Goal: Navigation & Orientation: Find specific page/section

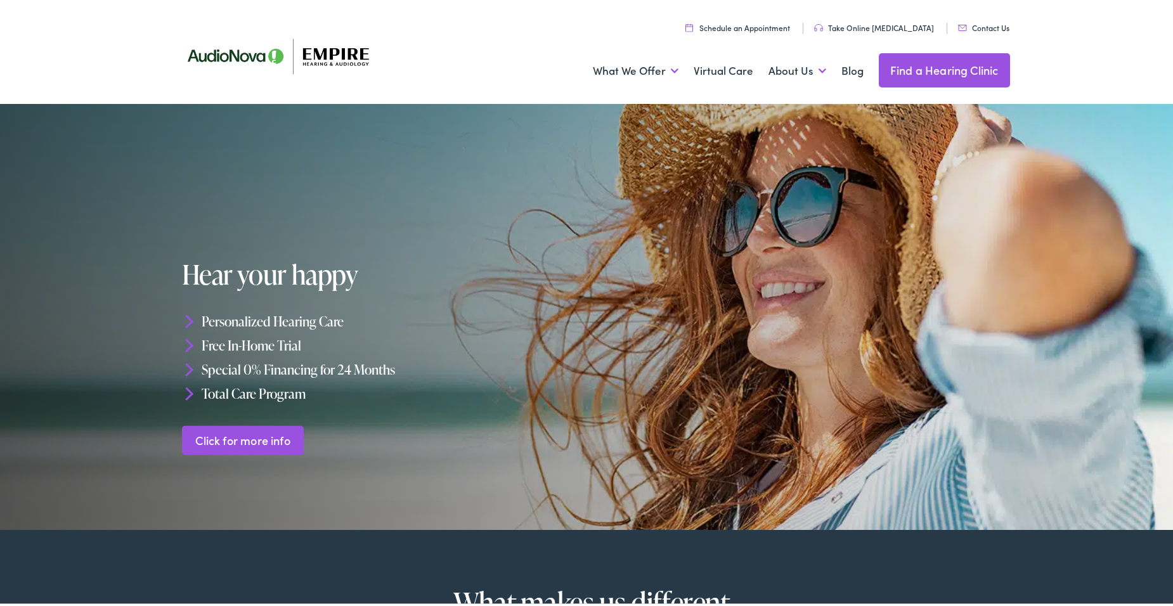
click at [174, 283] on div at bounding box center [586, 314] width 1173 height 426
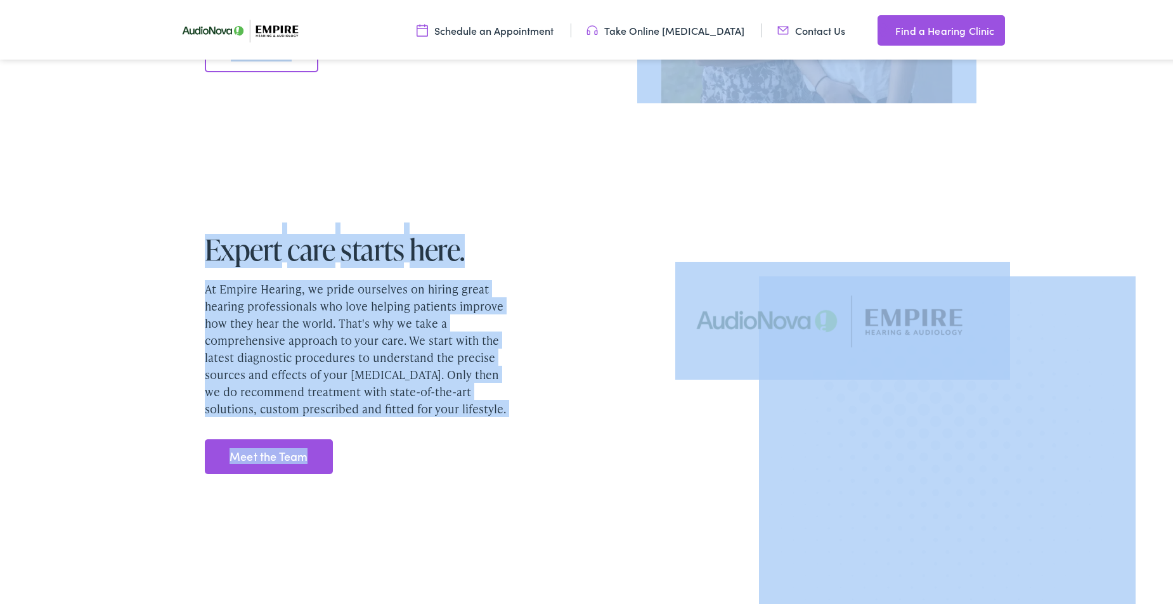
scroll to position [1432, 0]
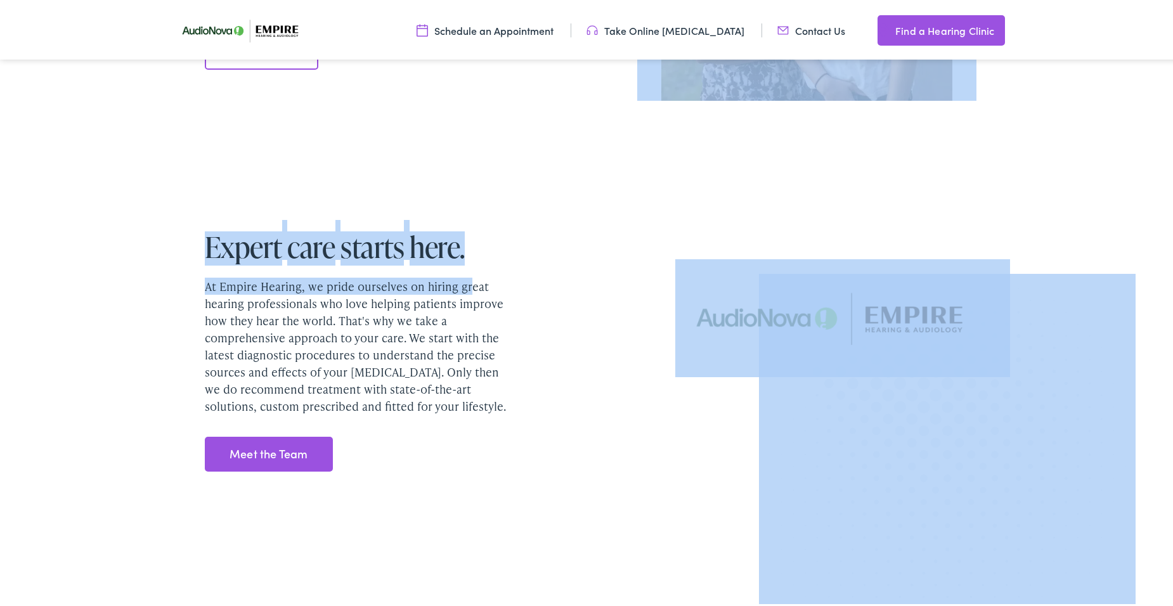
drag, startPoint x: 284, startPoint y: 535, endPoint x: 565, endPoint y: 270, distance: 386.8
click at [565, 270] on div "Hear your happy Personalized Hearing Care Free In-Home Trial Special 0% Financi…" at bounding box center [591, 112] width 1183 height 2896
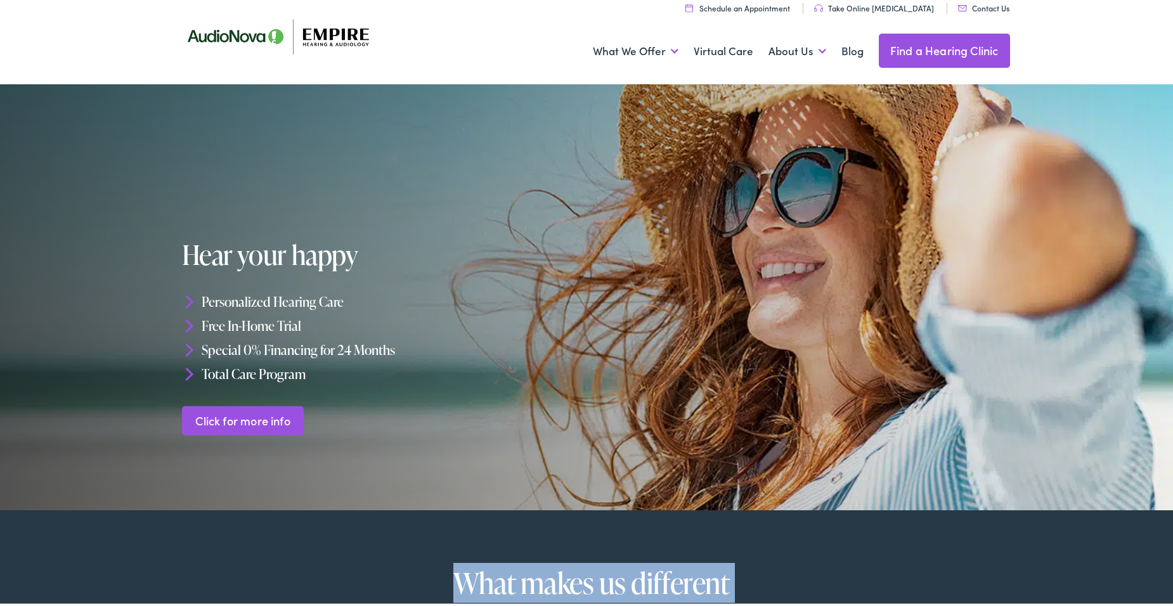
scroll to position [0, 0]
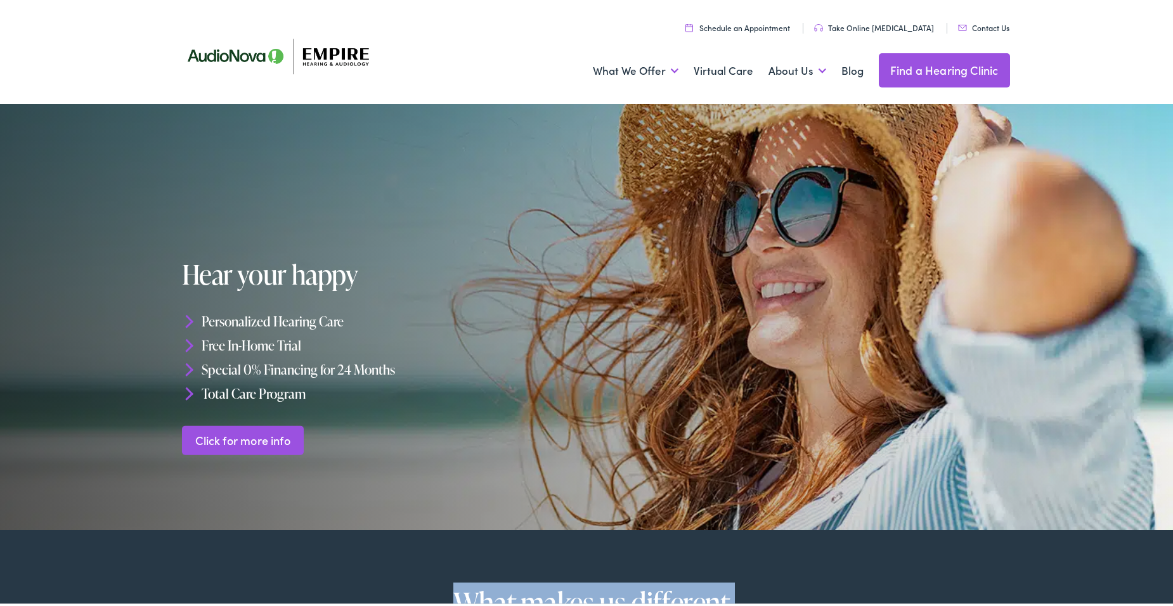
click at [940, 63] on link "Find a Hearing Clinic" at bounding box center [944, 68] width 131 height 34
